Goal: Task Accomplishment & Management: Complete application form

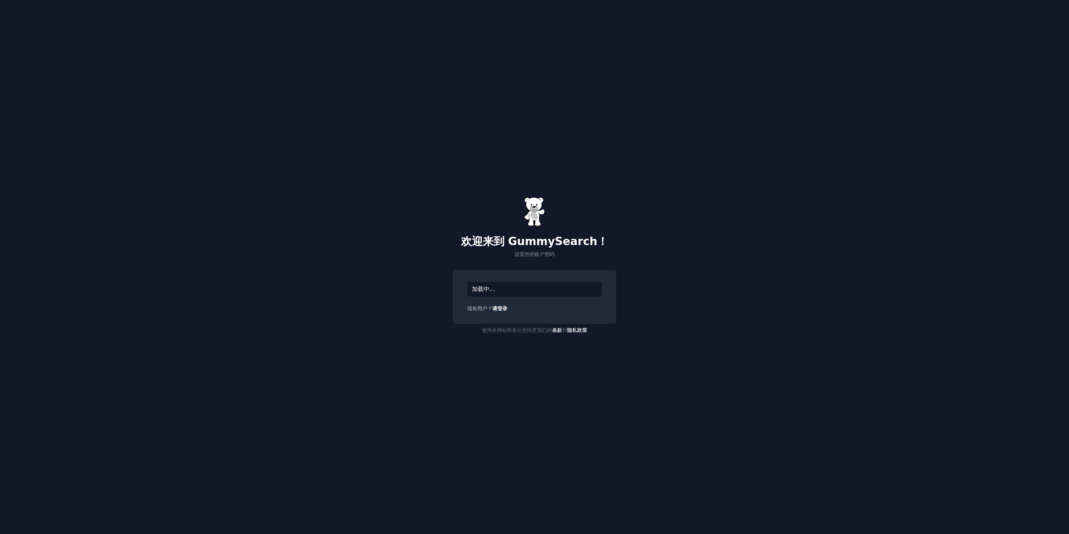
click at [486, 290] on font "加载中..." at bounding box center [483, 288] width 23 height 7
click at [510, 283] on div "加载中..." at bounding box center [534, 289] width 134 height 15
drag, startPoint x: 509, startPoint y: 286, endPoint x: 505, endPoint y: 294, distance: 8.8
click at [509, 287] on div "加载中..." at bounding box center [534, 289] width 134 height 15
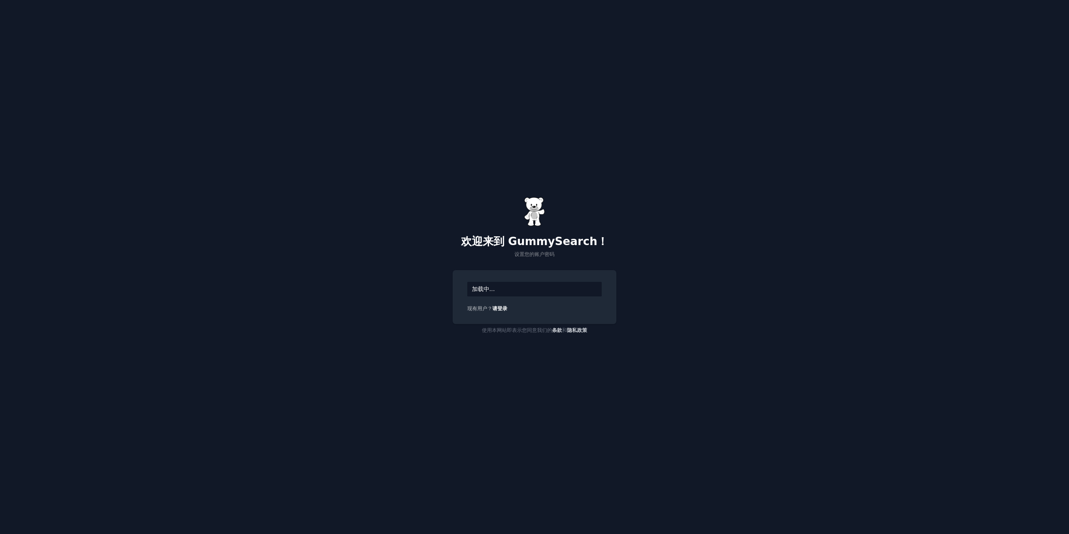
click at [529, 253] on font "设置您的账户密码" at bounding box center [534, 254] width 40 height 6
click at [548, 251] on p "设置您的账户密码" at bounding box center [534, 255] width 164 height 8
click at [508, 291] on div "加载中..." at bounding box center [534, 289] width 134 height 15
click at [487, 290] on font "加载中..." at bounding box center [483, 288] width 23 height 7
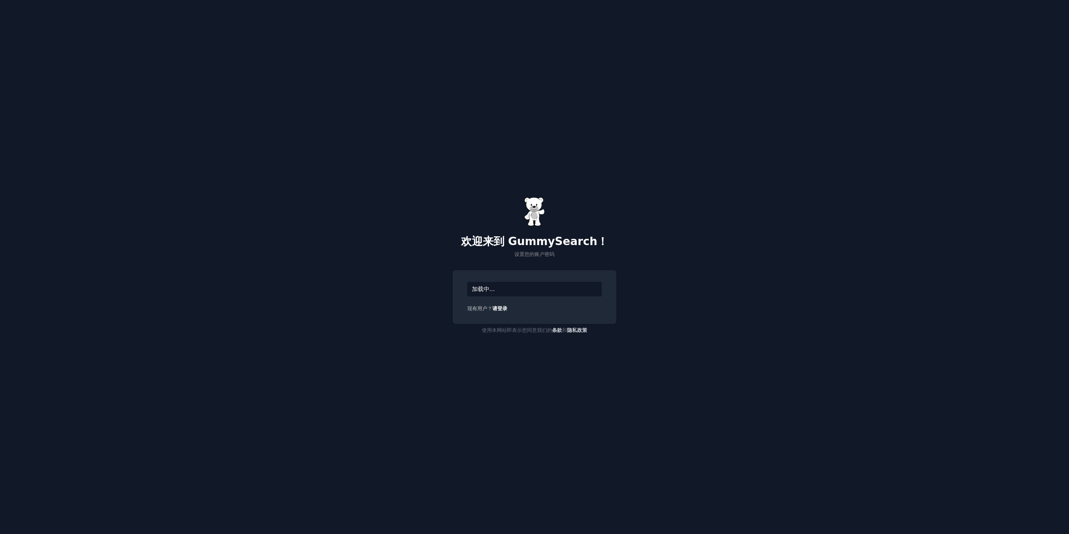
click at [484, 289] on font "加载中..." at bounding box center [483, 288] width 23 height 7
click at [472, 288] on font "加载中..." at bounding box center [483, 288] width 23 height 7
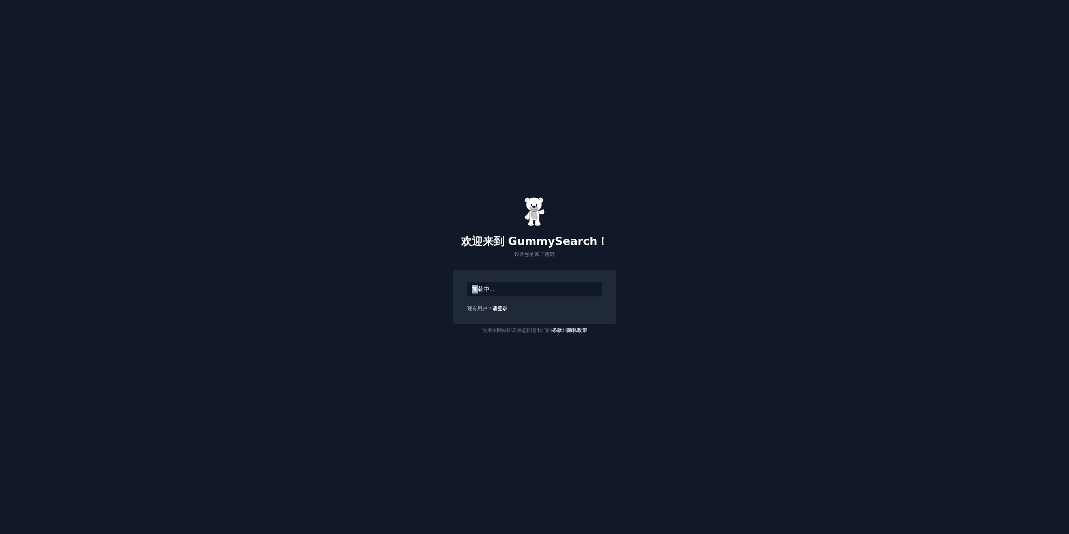
click at [472, 288] on font "加载中..." at bounding box center [483, 288] width 23 height 7
click at [501, 285] on div "加载中..." at bounding box center [534, 289] width 134 height 15
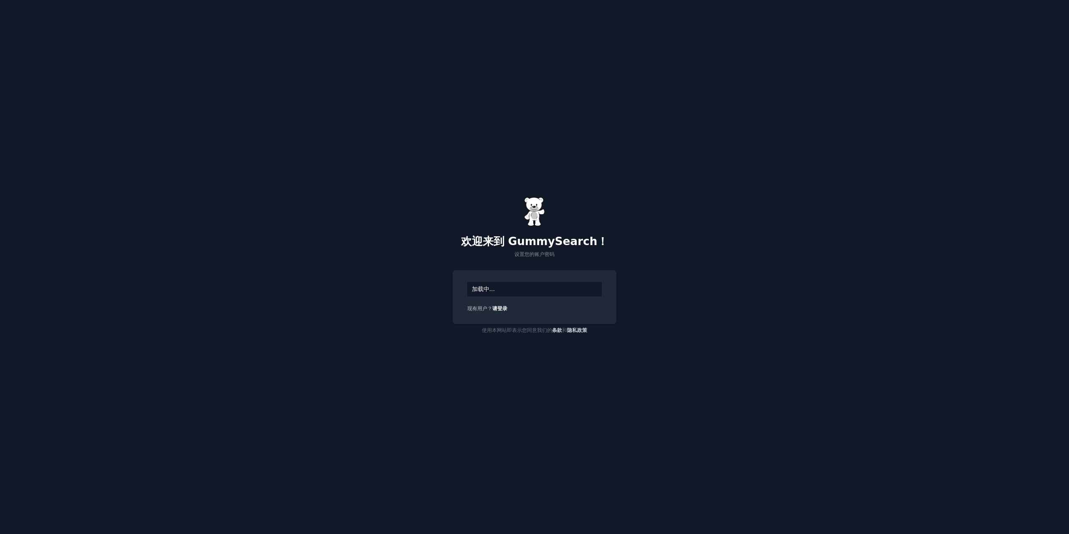
click at [501, 285] on div "加载中..." at bounding box center [534, 289] width 134 height 15
click at [493, 293] on div "加载中..." at bounding box center [534, 289] width 134 height 15
click at [528, 257] on font "设置您的账户密码" at bounding box center [534, 254] width 40 height 6
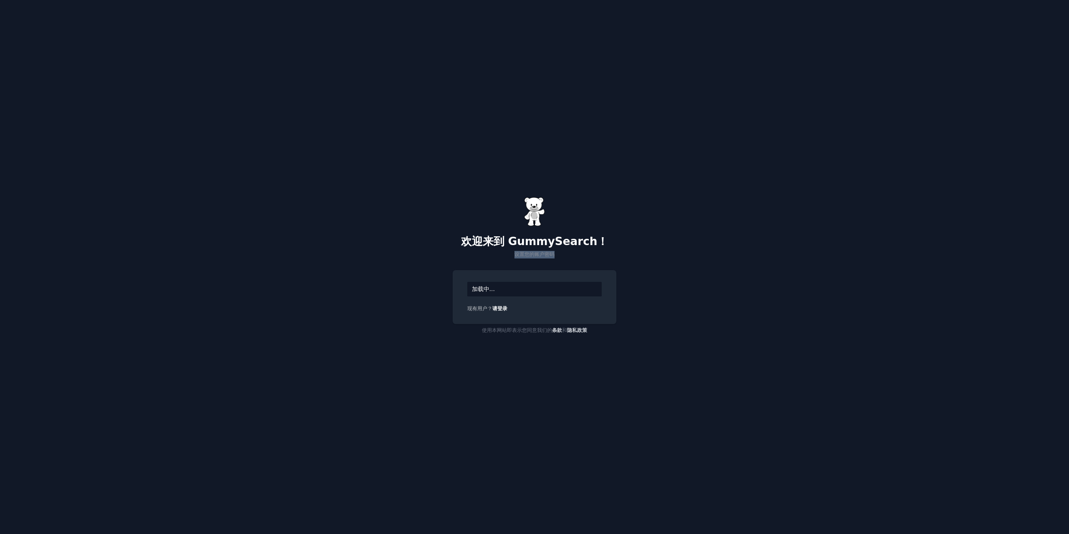
click at [528, 257] on font "设置您的账户密码" at bounding box center [534, 254] width 40 height 6
click at [529, 262] on div "欢迎来到 GummySearch！ 设置您的账户密码 加载中... 现有用户？ 请登录 使用本网站即表示您同意我们的 条款 和 隐私政策" at bounding box center [534, 267] width 1069 height 534
click at [524, 283] on div "加载中..." at bounding box center [534, 289] width 134 height 15
click at [512, 286] on div "加载中..." at bounding box center [534, 289] width 134 height 15
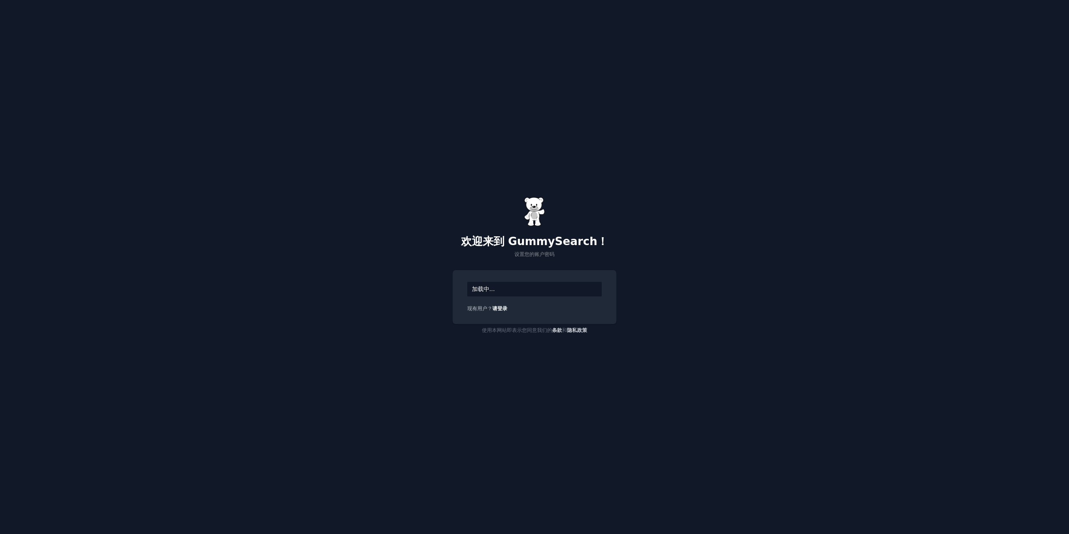
click at [512, 286] on div "加载中..." at bounding box center [534, 289] width 134 height 15
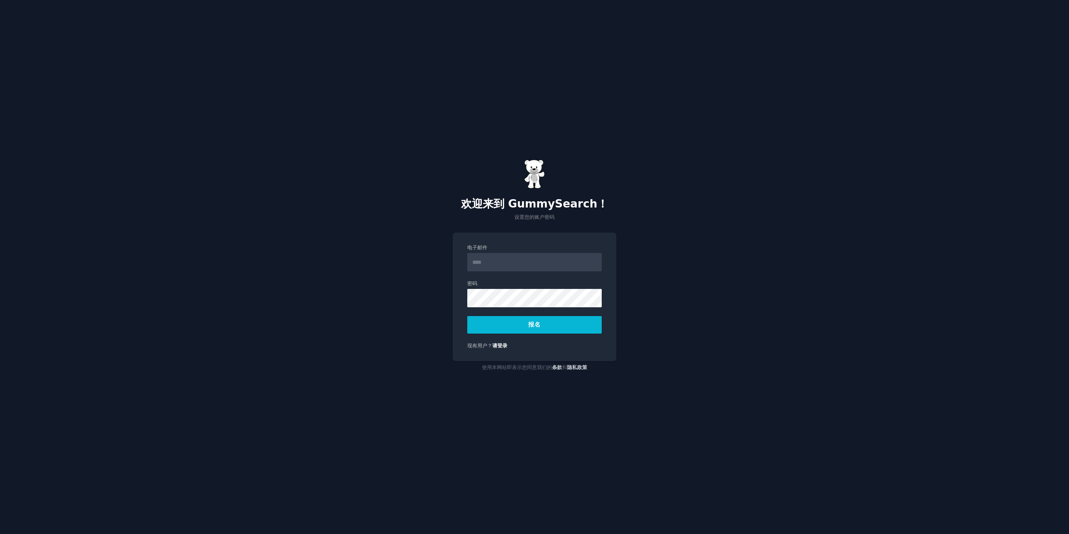
click at [516, 260] on input "电子邮件" at bounding box center [534, 262] width 134 height 18
type input "**********"
click at [547, 328] on button "报名" at bounding box center [534, 325] width 134 height 18
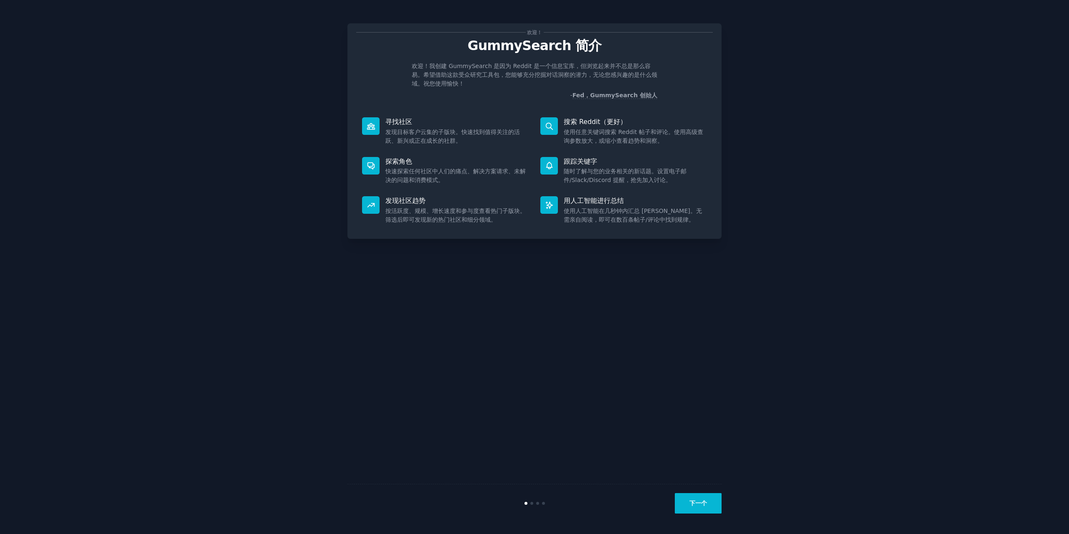
click at [700, 492] on div "下一个" at bounding box center [534, 503] width 374 height 38
click at [693, 506] on font "下一个" at bounding box center [698, 503] width 18 height 7
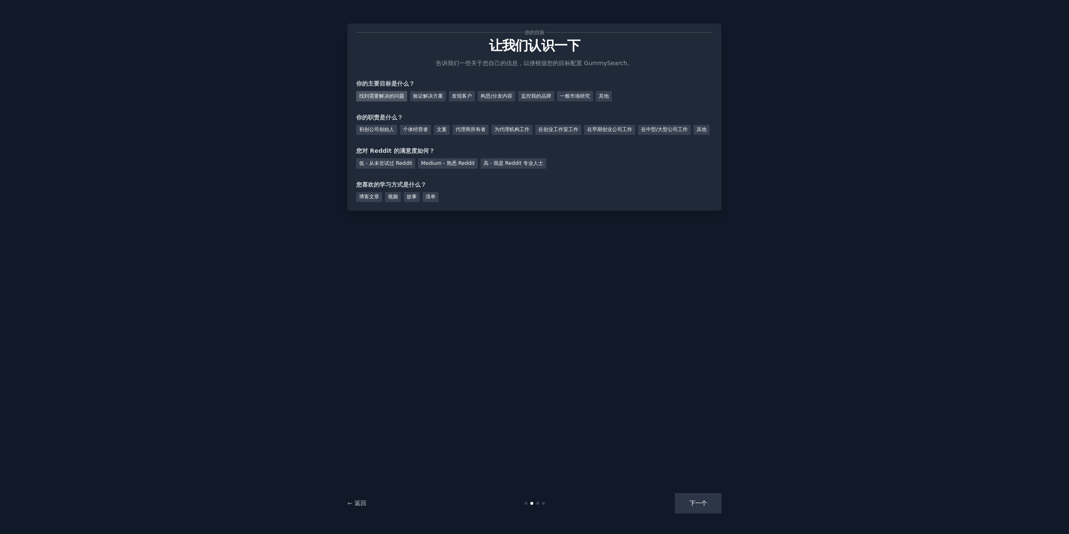
click at [392, 95] on font "找到需要解决的问题" at bounding box center [381, 96] width 45 height 6
click at [421, 95] on font "验证解决方案" at bounding box center [428, 96] width 30 height 6
click at [391, 95] on font "找到需要解决的问题" at bounding box center [381, 96] width 45 height 6
click at [699, 492] on div "← 返回 下一个" at bounding box center [534, 503] width 374 height 38
click at [704, 500] on div "下一个" at bounding box center [658, 503] width 125 height 20
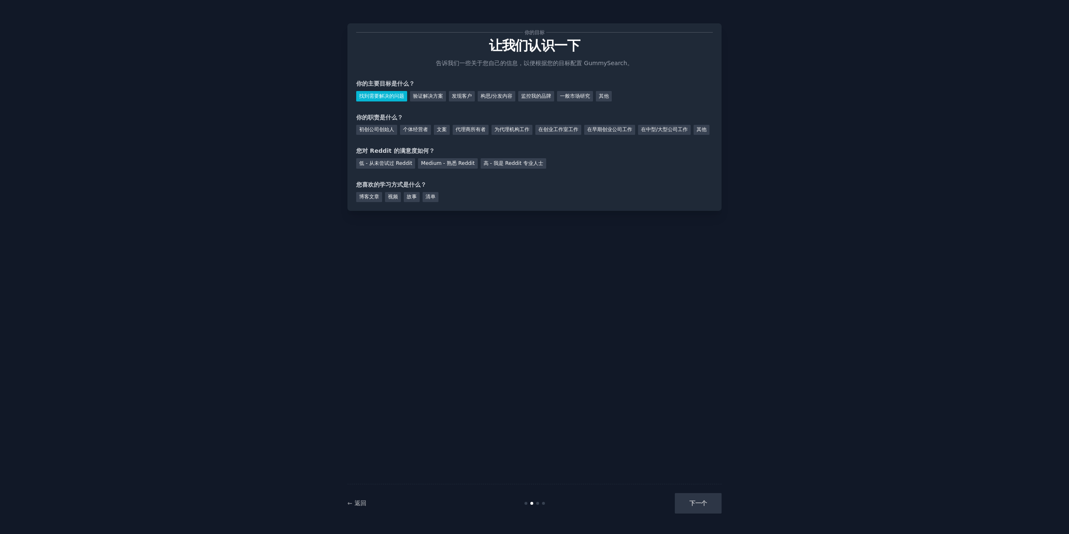
click at [696, 505] on div "下一个" at bounding box center [658, 503] width 125 height 20
click at [696, 503] on div "下一个" at bounding box center [658, 503] width 125 height 20
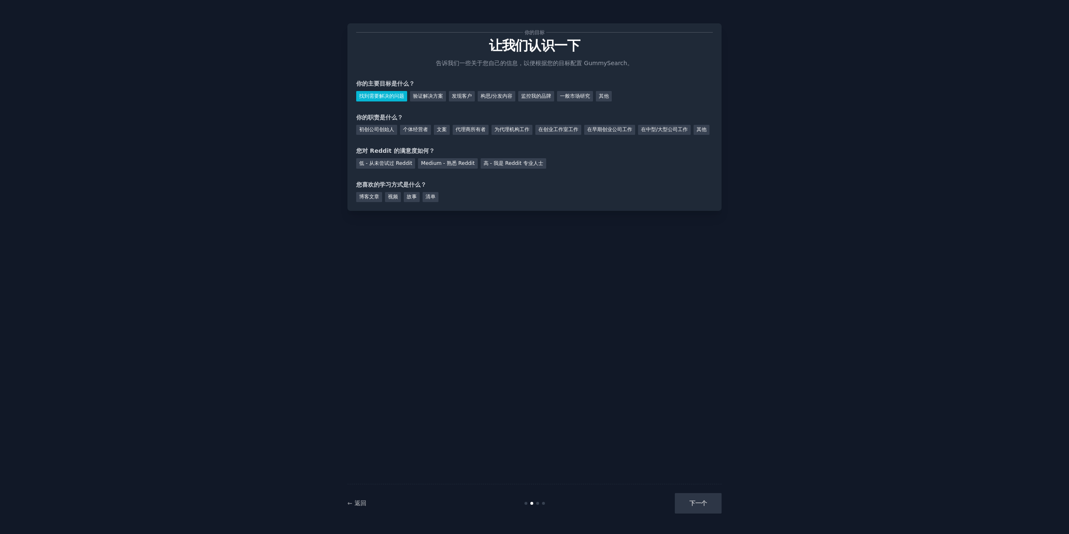
click at [672, 408] on div "你的目标 让我们认识一下 告诉我们一些关于您自己的信息，以便根据您的目标配置 GummySearch。 你的主要目标是什么？ 找到需要解决的问题 验证解决方案…" at bounding box center [534, 267] width 374 height 510
click at [456, 169] on div "Medium - 熟悉 Reddit" at bounding box center [447, 163] width 59 height 10
click at [371, 200] on font "博客文章" at bounding box center [369, 197] width 20 height 6
click at [388, 134] on div "初创公司创始人" at bounding box center [376, 130] width 41 height 10
click at [685, 501] on button "下一个" at bounding box center [698, 503] width 47 height 20
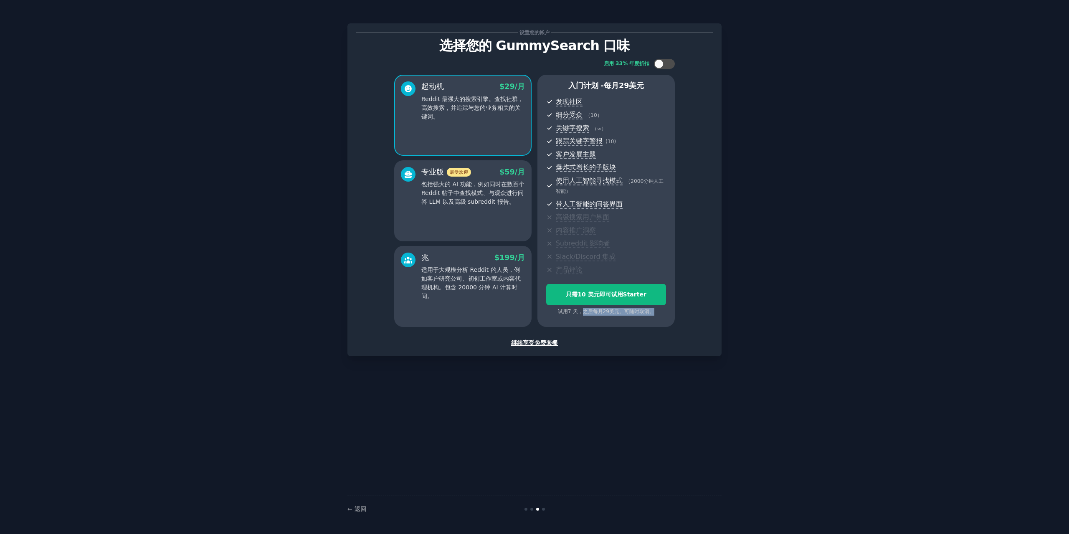
drag, startPoint x: 579, startPoint y: 313, endPoint x: 692, endPoint y: 312, distance: 112.3
click at [692, 312] on div "启用 33% 年度折扣 起动机 $ 29 /月 Reddit 最强大的搜索引擎。查找社群，高效搜索，并追踪与您的业务相关的关键词。 专业版 最受欢迎 $ 59…" at bounding box center [534, 193] width 356 height 280
click at [530, 343] on font "继续享受免费套餐" at bounding box center [534, 342] width 47 height 7
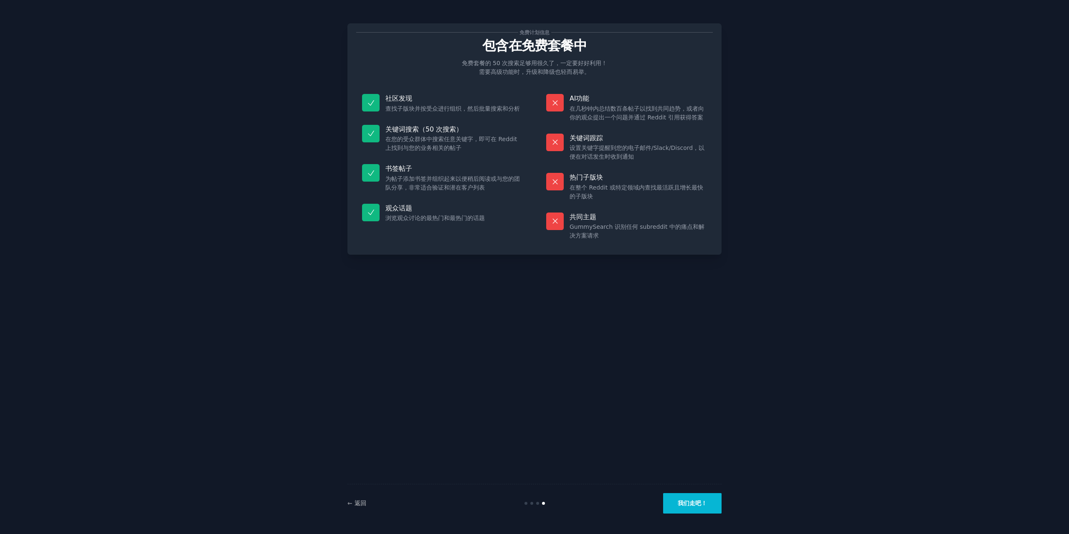
click at [690, 506] on font "我们走吧！" at bounding box center [691, 503] width 29 height 7
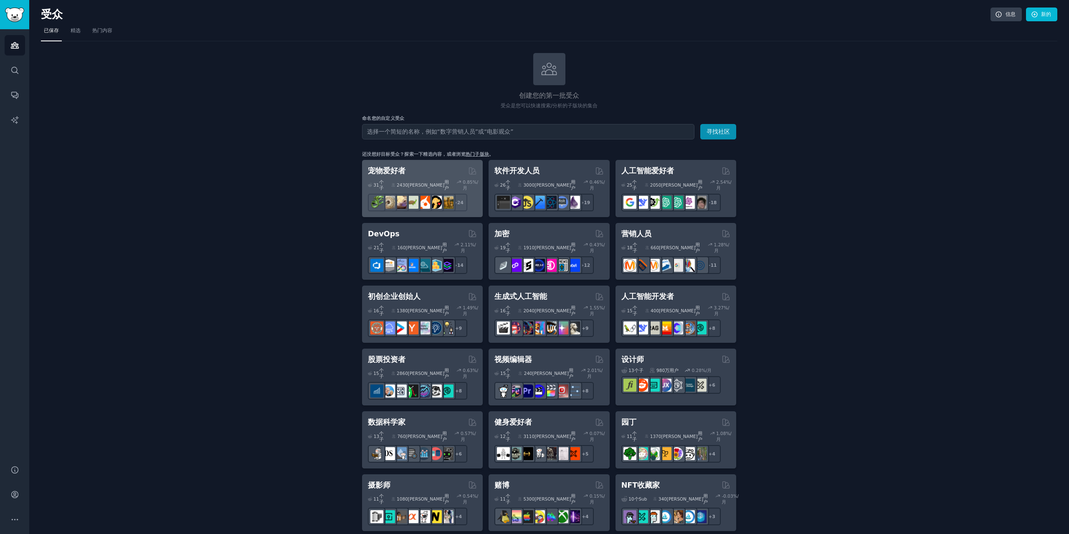
click at [389, 172] on font "宠物爱好者" at bounding box center [387, 171] width 38 height 8
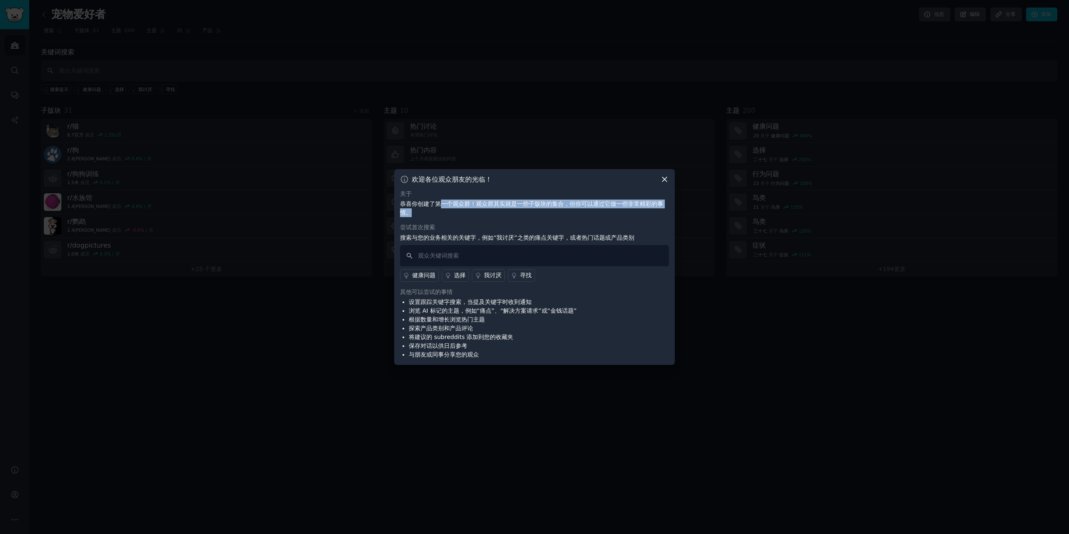
drag, startPoint x: 439, startPoint y: 205, endPoint x: 504, endPoint y: 214, distance: 65.8
click at [504, 214] on p "恭喜你创建了第一个观众群！观众群其实就是一些子版块的集合，但你可以通过它做一些非常精彩的事情。" at bounding box center [534, 209] width 269 height 18
click at [665, 177] on icon at bounding box center [664, 179] width 9 height 9
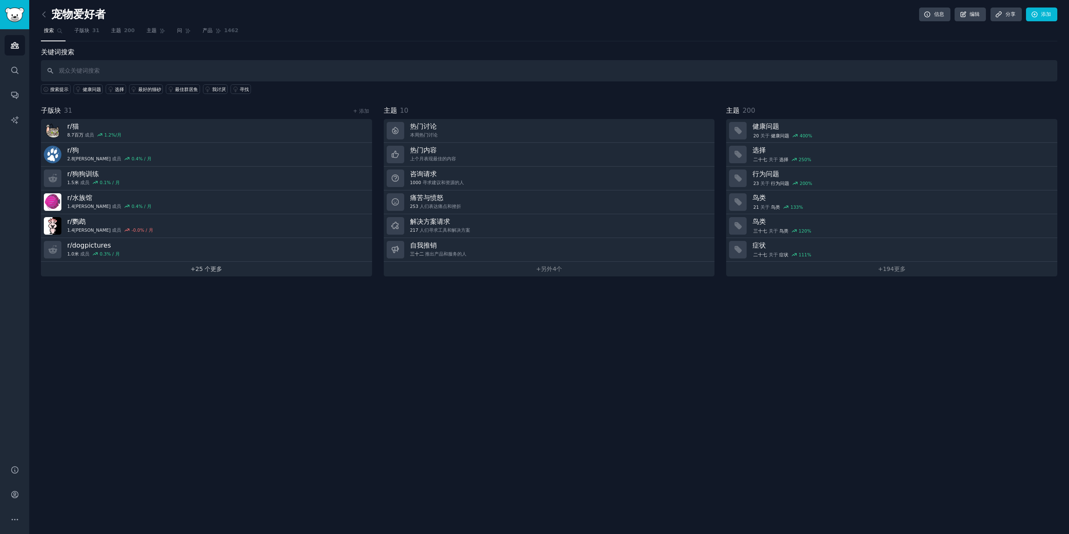
click at [200, 272] on link "+ 25 个 更多" at bounding box center [206, 269] width 331 height 15
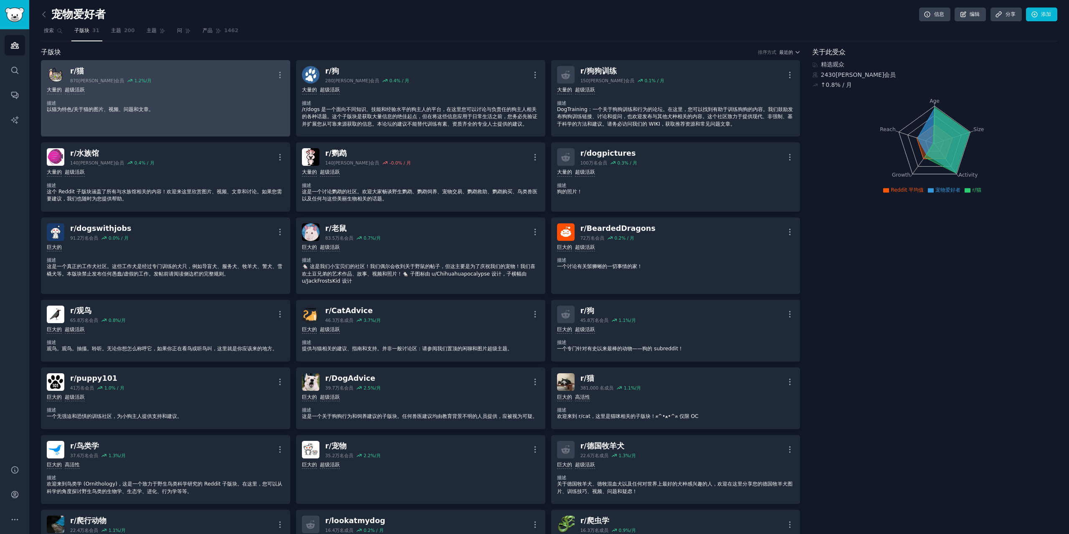
click at [78, 70] on font "猫" at bounding box center [80, 71] width 8 height 8
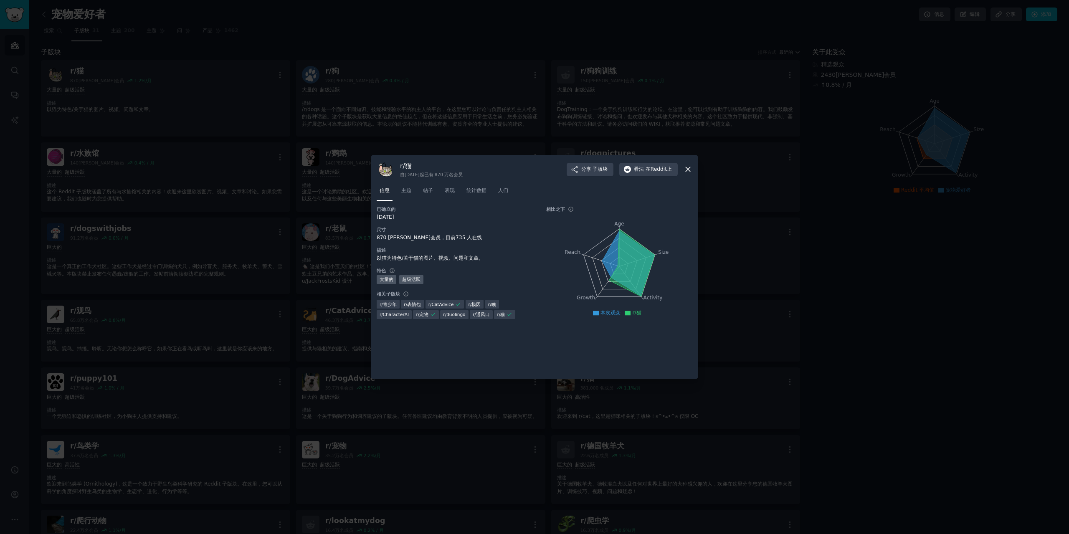
click at [688, 167] on icon at bounding box center [687, 169] width 9 height 9
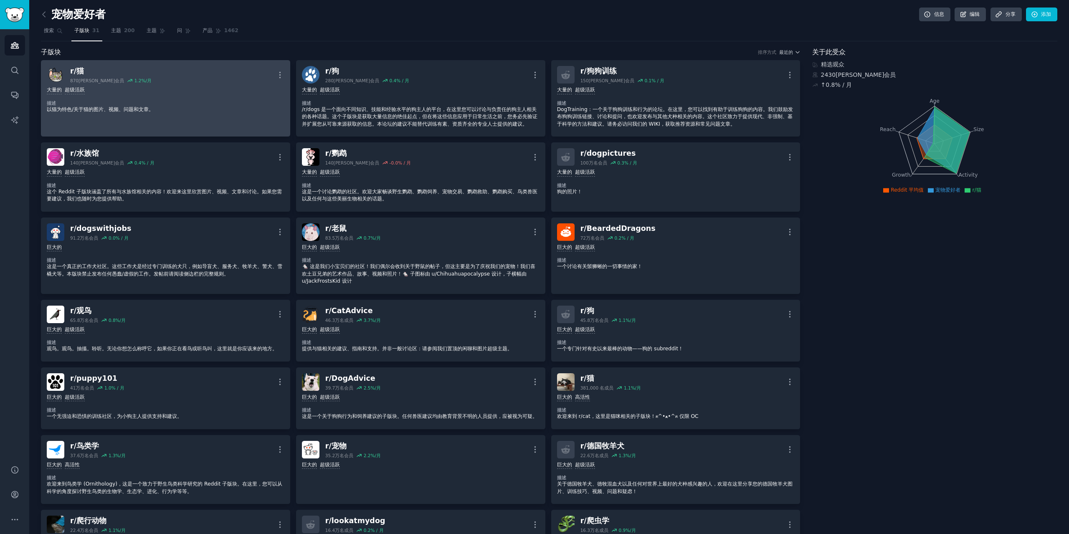
click at [77, 67] on font "猫" at bounding box center [80, 71] width 8 height 8
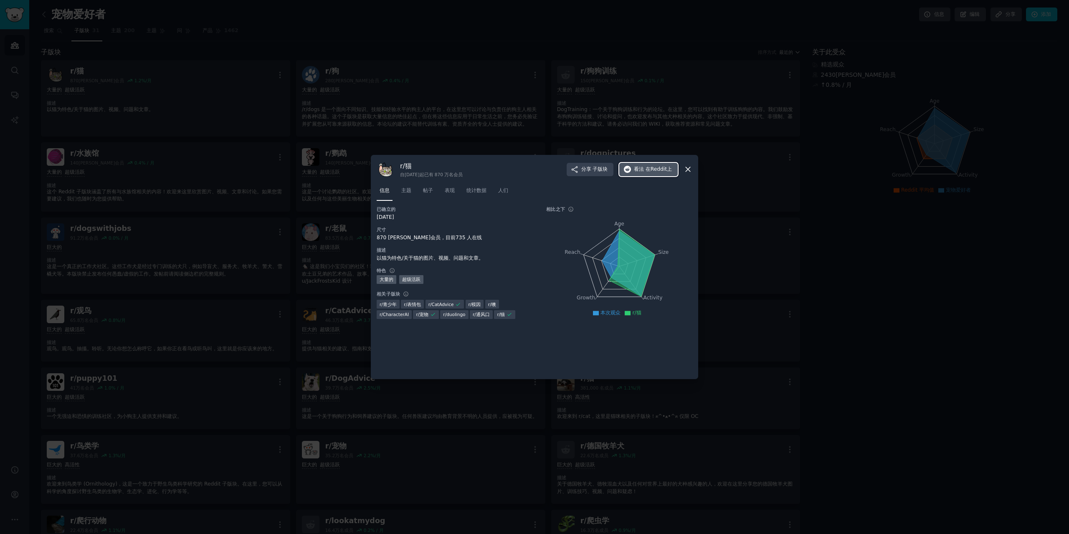
click at [664, 169] on font "在Reddit上" at bounding box center [658, 169] width 26 height 6
click at [688, 167] on icon at bounding box center [687, 169] width 9 height 9
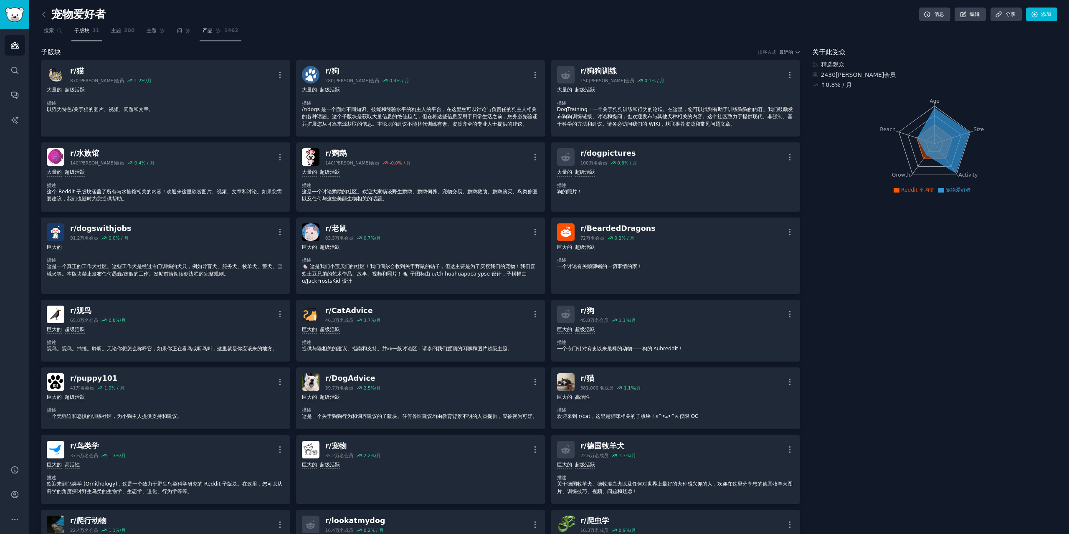
click at [205, 32] on font "产品" at bounding box center [207, 31] width 10 height 6
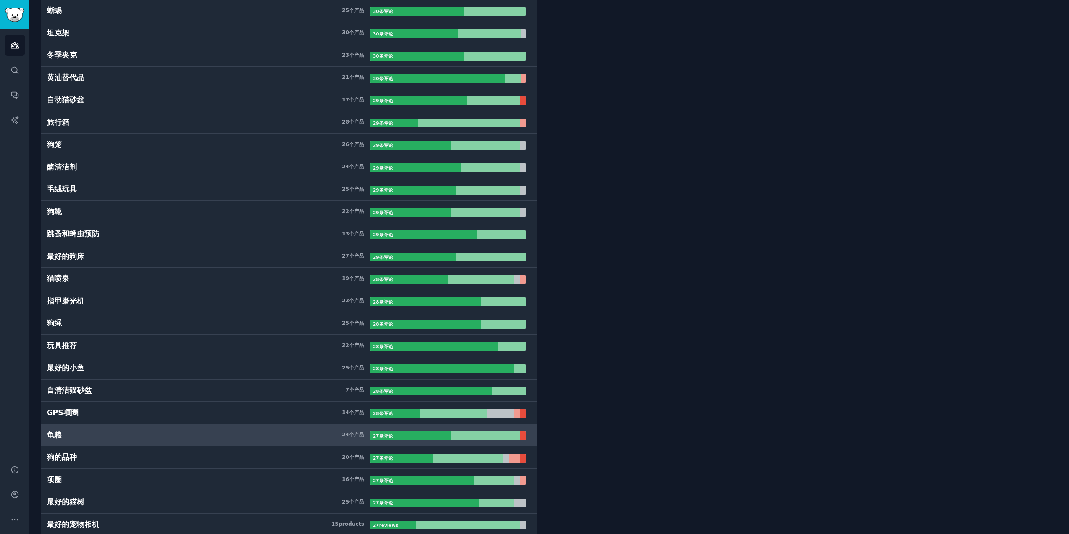
scroll to position [3464, 0]
